Goal: Information Seeking & Learning: Learn about a topic

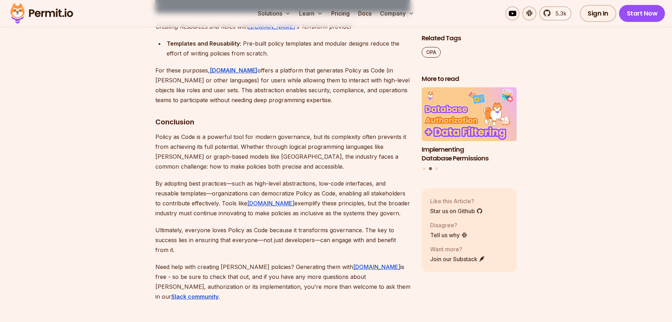
scroll to position [2330, 0]
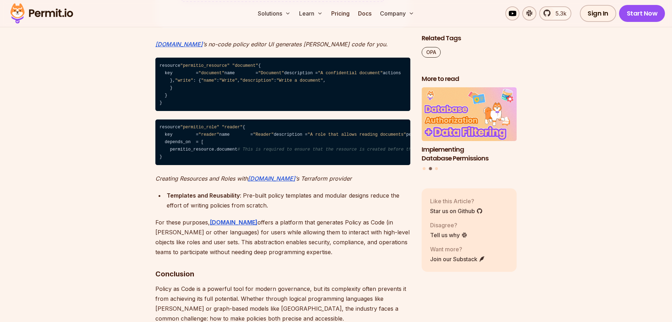
scroll to position [2189, 0]
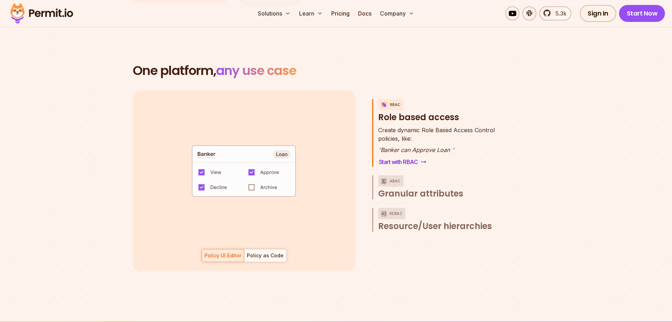
scroll to position [777, 0]
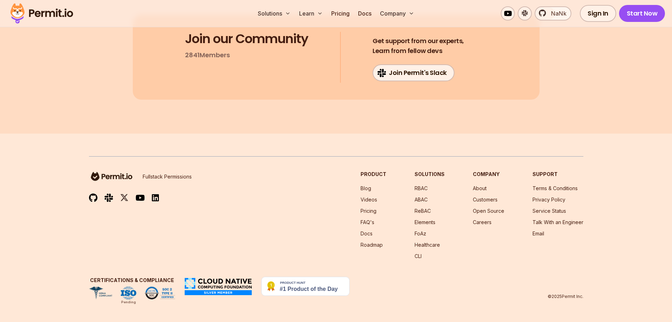
scroll to position [3178, 0]
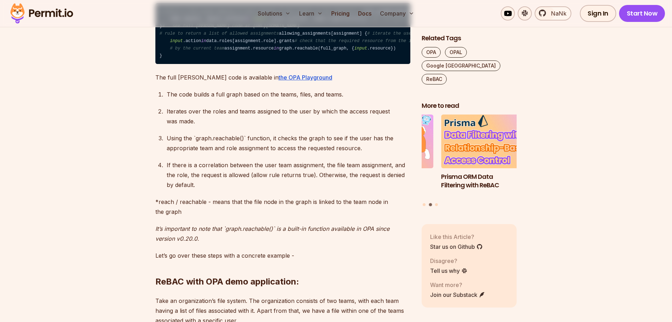
scroll to position [1659, 0]
